Goal: Obtain resource: Download file/media

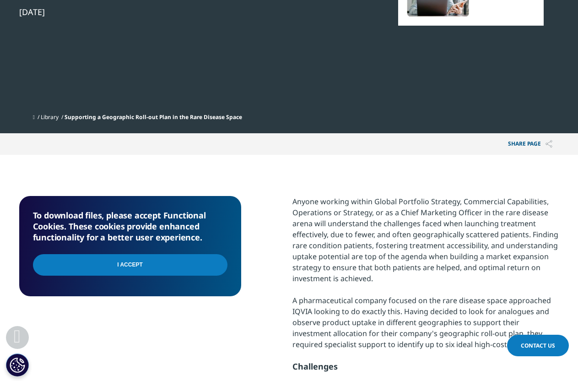
scroll to position [269, 0]
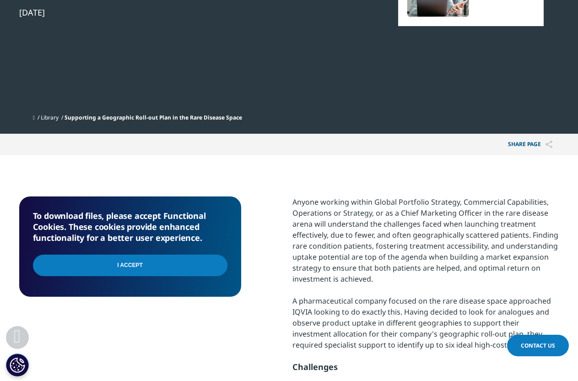
click at [151, 272] on input "I Accept" at bounding box center [130, 265] width 195 height 22
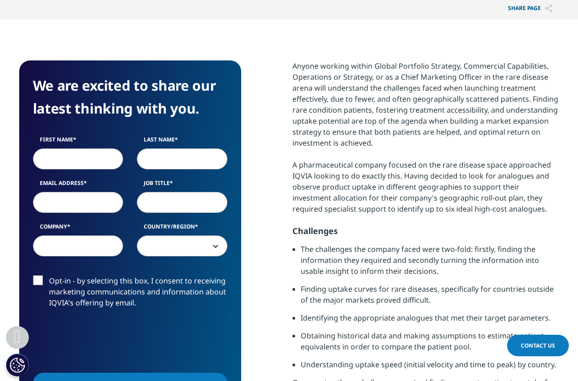
scroll to position [406, 0]
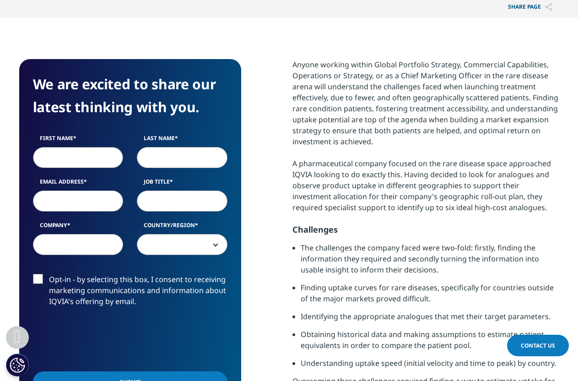
click at [84, 154] on input "First Name" at bounding box center [78, 157] width 91 height 21
type input "[PERSON_NAME]"
type input "[PERSON_NAME] [PERSON_NAME]"
type input "[EMAIL_ADDRESS][DOMAIN_NAME]"
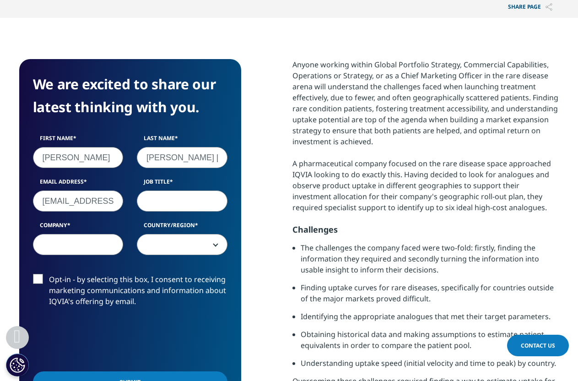
type input "[PERSON_NAME]"
select select "Spain"
click at [86, 207] on input "[EMAIL_ADDRESS][DOMAIN_NAME]" at bounding box center [78, 200] width 91 height 21
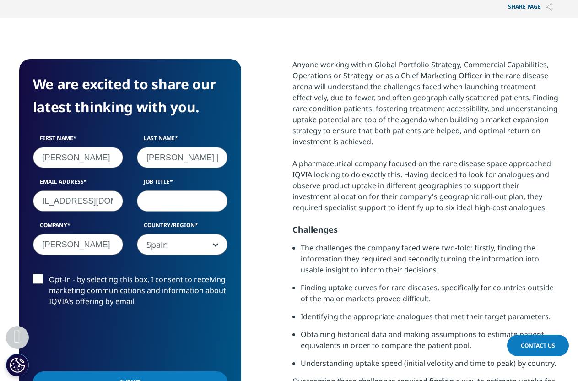
scroll to position [0, 27]
type input "[EMAIL_ADDRESS][DOMAIN_NAME]"
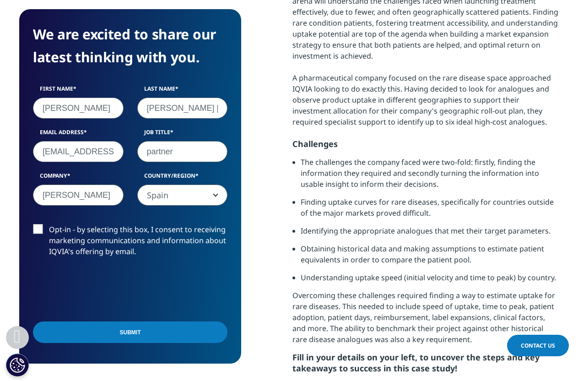
scroll to position [492, 0]
type input "partner"
click at [37, 227] on label "Opt-in - by selecting this box, I consent to receiving marketing communications…" at bounding box center [130, 243] width 195 height 38
click at [49, 224] on input "Opt-in - by selecting this box, I consent to receiving marketing communications…" at bounding box center [49, 224] width 0 height 0
click at [37, 227] on label "Opt-in - by selecting this box, I consent to receiving marketing communications…" at bounding box center [130, 243] width 195 height 38
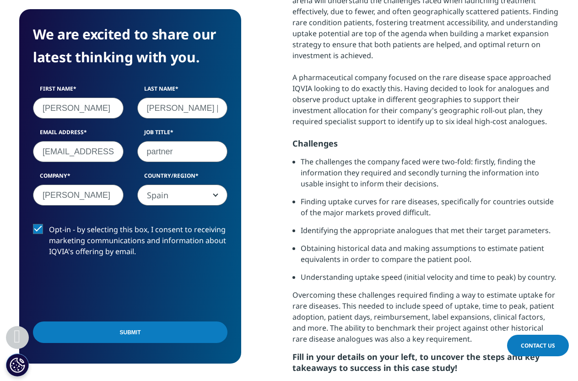
click at [49, 224] on input "Opt-in - by selecting this box, I consent to receiving marketing communications…" at bounding box center [49, 224] width 0 height 0
click at [138, 332] on input "Submit" at bounding box center [130, 332] width 195 height 22
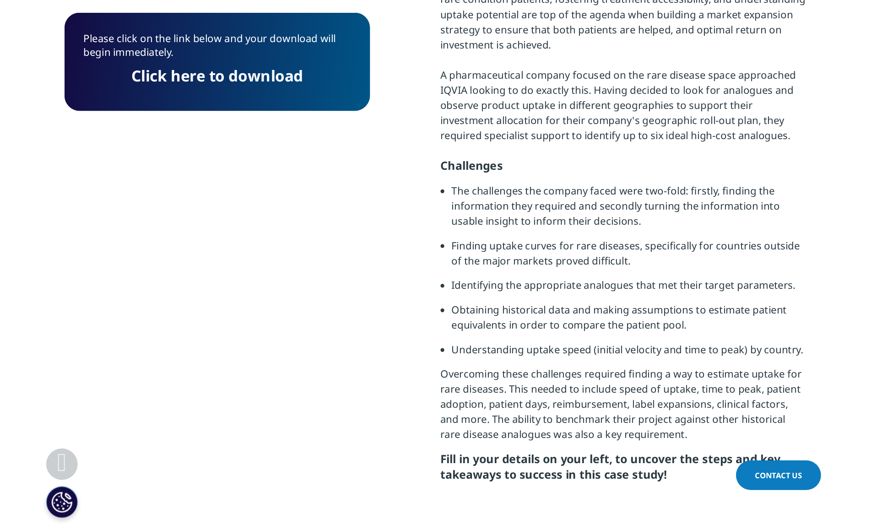
scroll to position [71, 222]
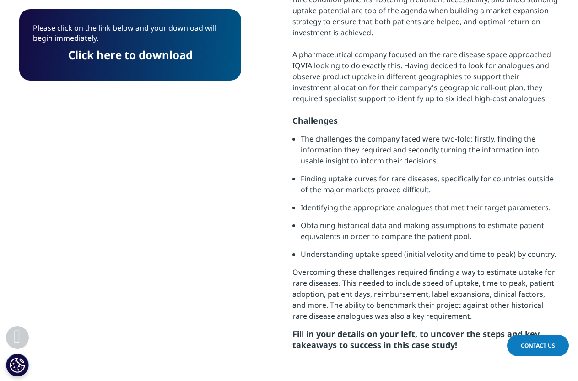
click at [161, 55] on link "Click here to download" at bounding box center [130, 54] width 124 height 15
